Goal: Task Accomplishment & Management: Use online tool/utility

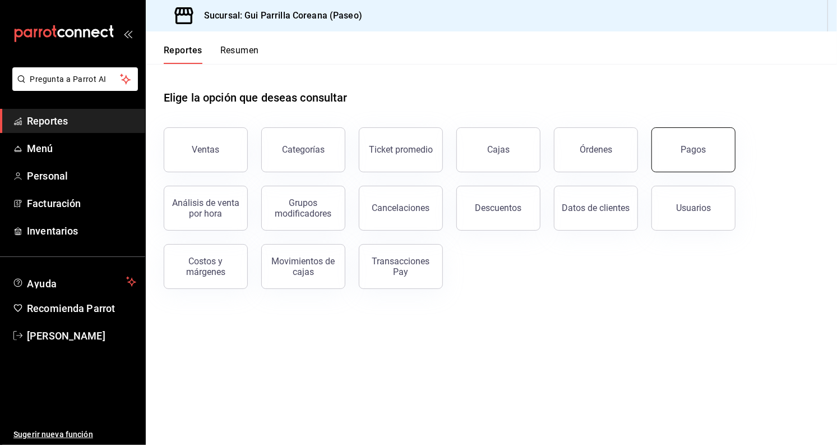
click at [693, 140] on button "Pagos" at bounding box center [694, 149] width 84 height 45
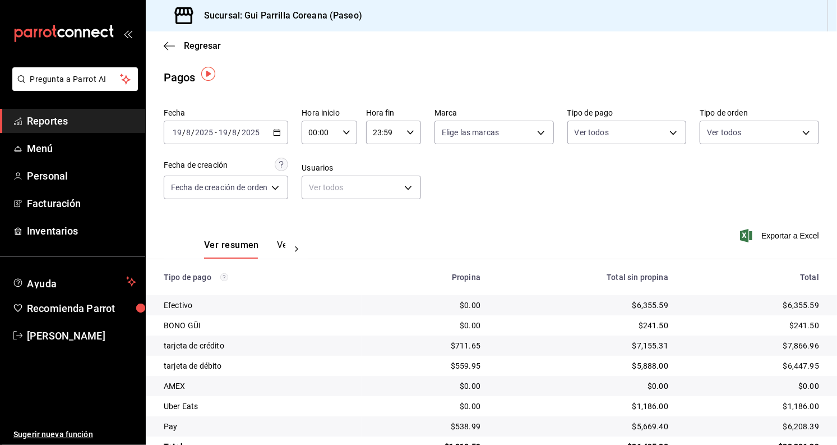
scroll to position [30, 0]
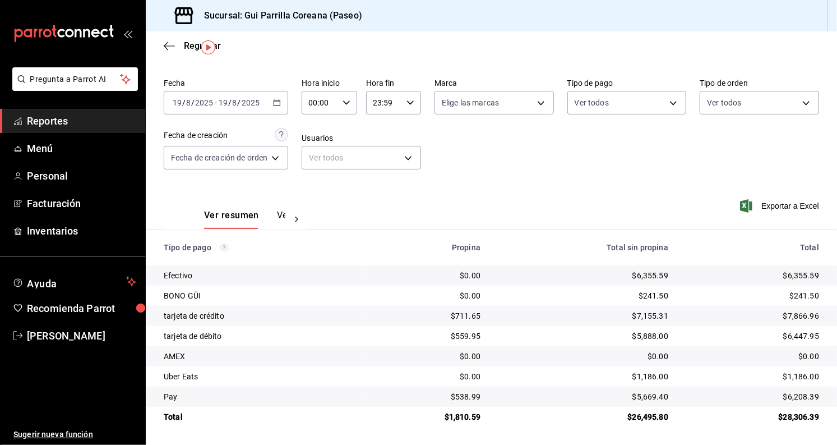
click at [282, 220] on button "Ver pagos" at bounding box center [298, 219] width 42 height 19
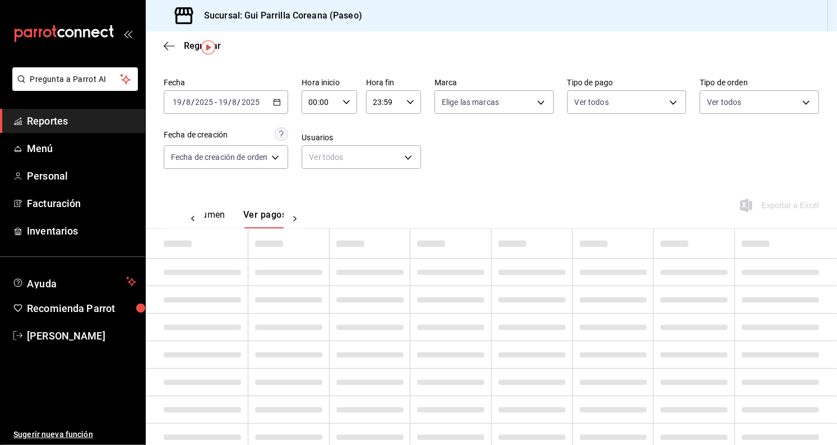
scroll to position [0, 33]
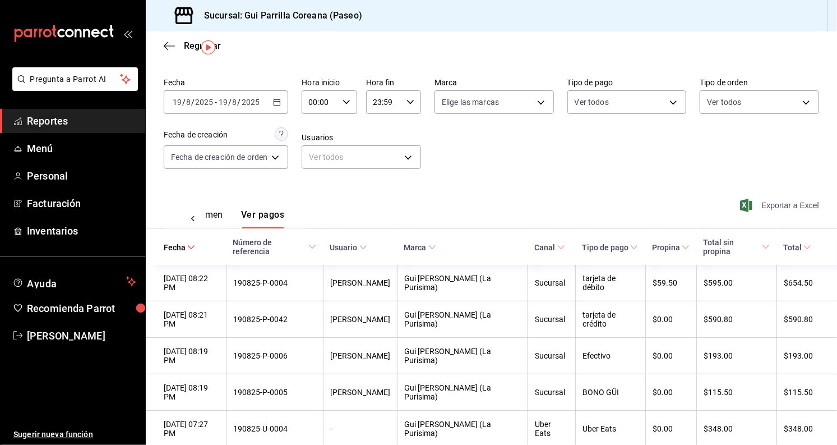
click at [770, 203] on span "Exportar a Excel" at bounding box center [781, 205] width 77 height 13
click at [770, 203] on span "Exportando a excel..." at bounding box center [774, 205] width 91 height 10
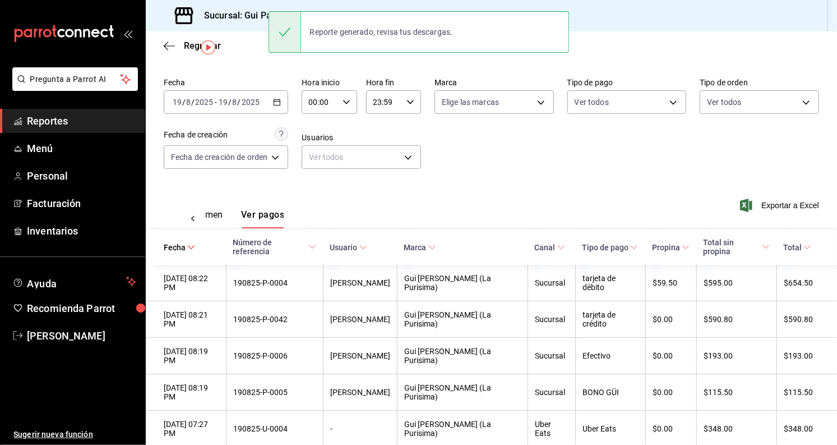
click at [220, 222] on button "Ver resumen" at bounding box center [197, 218] width 52 height 19
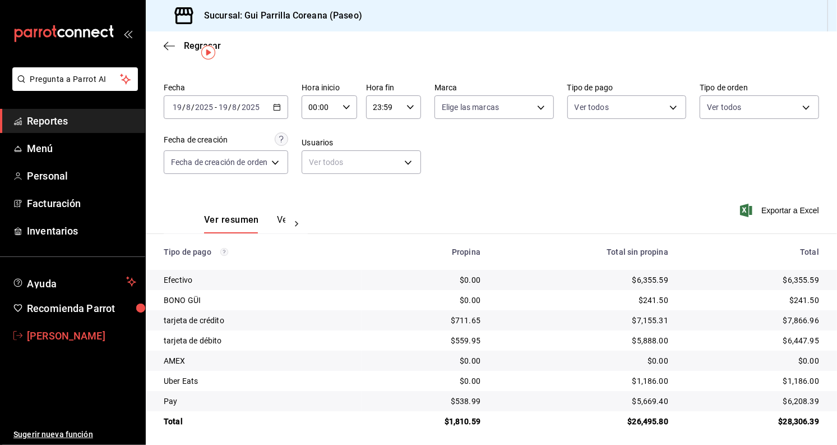
click at [72, 342] on span "[PERSON_NAME]" at bounding box center [81, 335] width 109 height 15
